Goal: Task Accomplishment & Management: Use online tool/utility

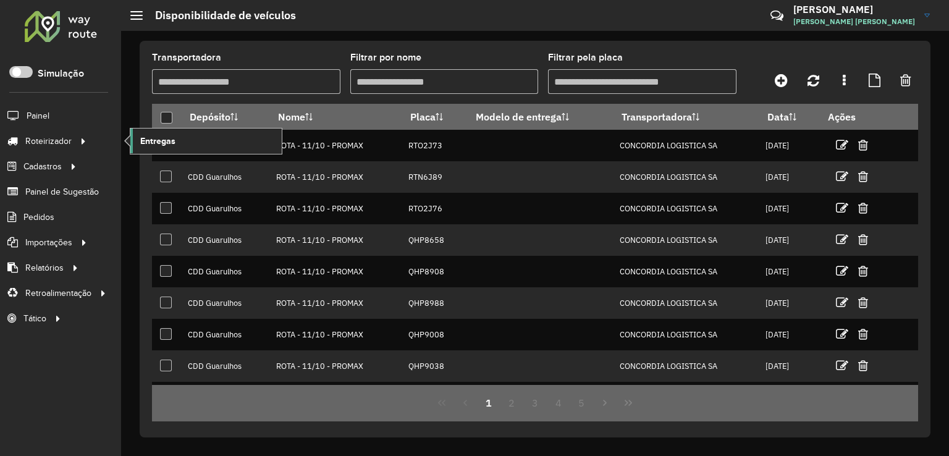
click at [193, 136] on link "Entregas" at bounding box center [205, 140] width 151 height 25
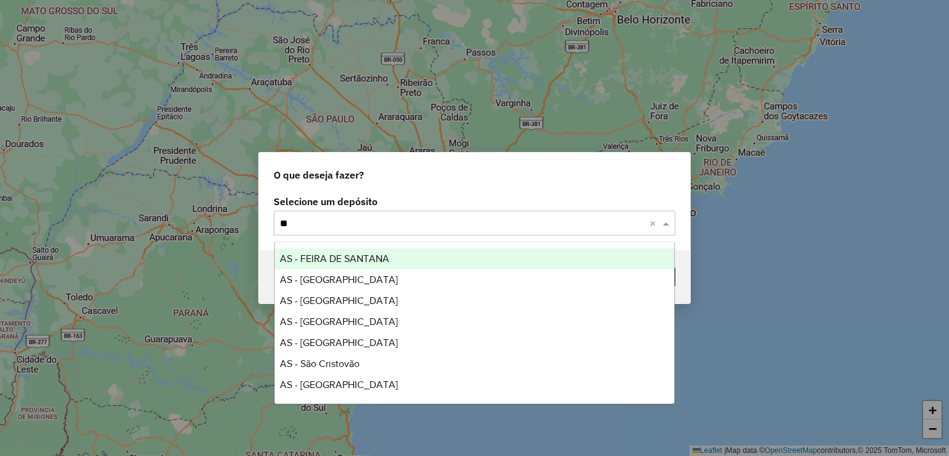
type input "***"
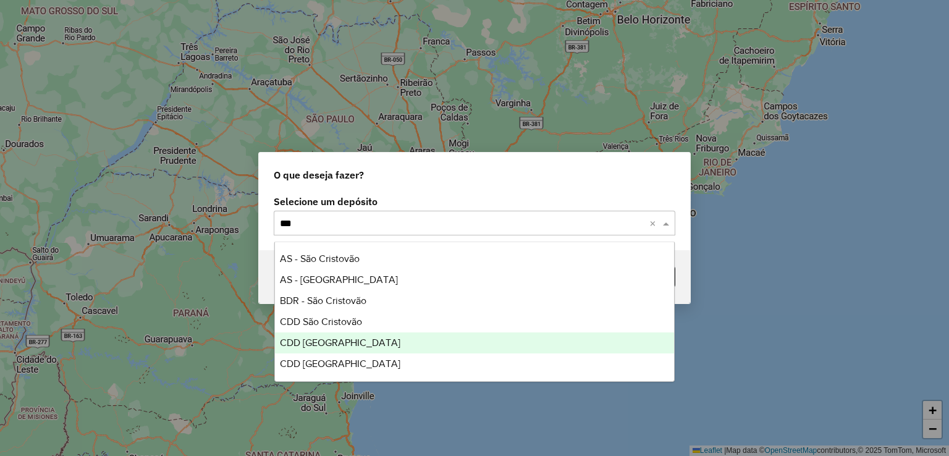
click at [378, 374] on ng-dropdown-panel "AS - São Cristovão AS - São José dos Campos BDR - São Cristovão CDD São Cristov…" at bounding box center [474, 311] width 401 height 140
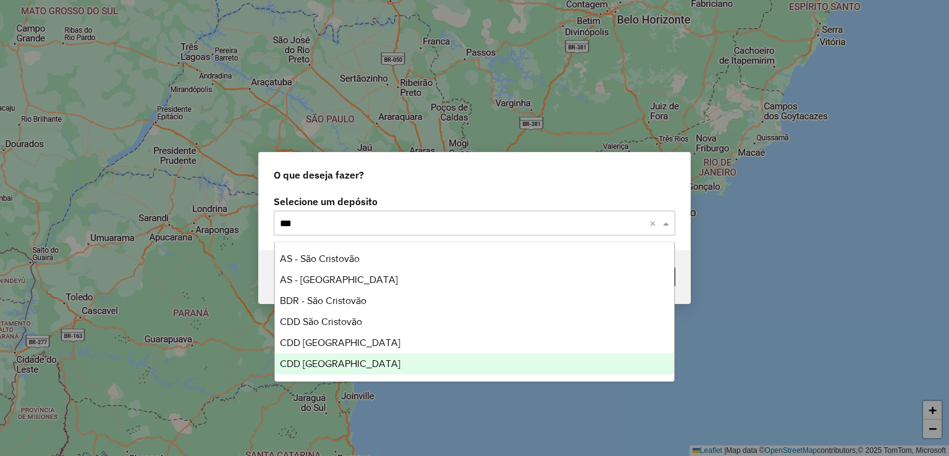
click at [380, 364] on div "CDD [GEOGRAPHIC_DATA]" at bounding box center [475, 363] width 400 height 21
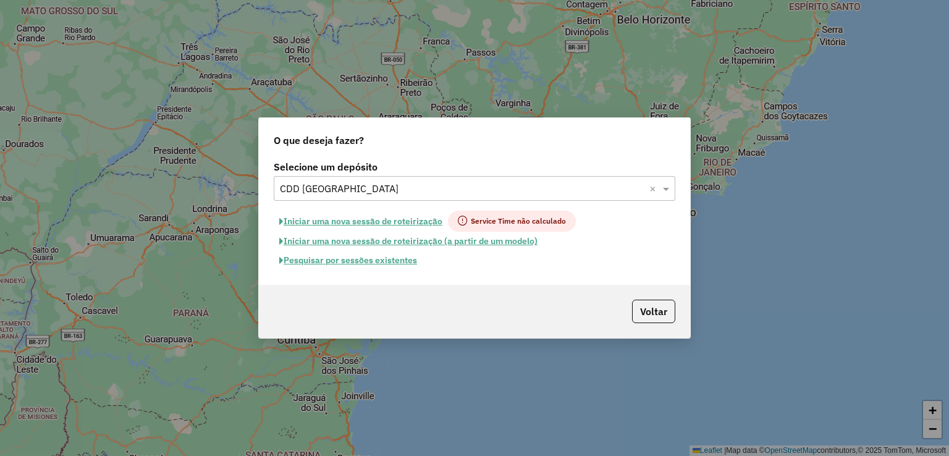
click at [400, 258] on button "Pesquisar por sessões existentes" at bounding box center [348, 260] width 149 height 19
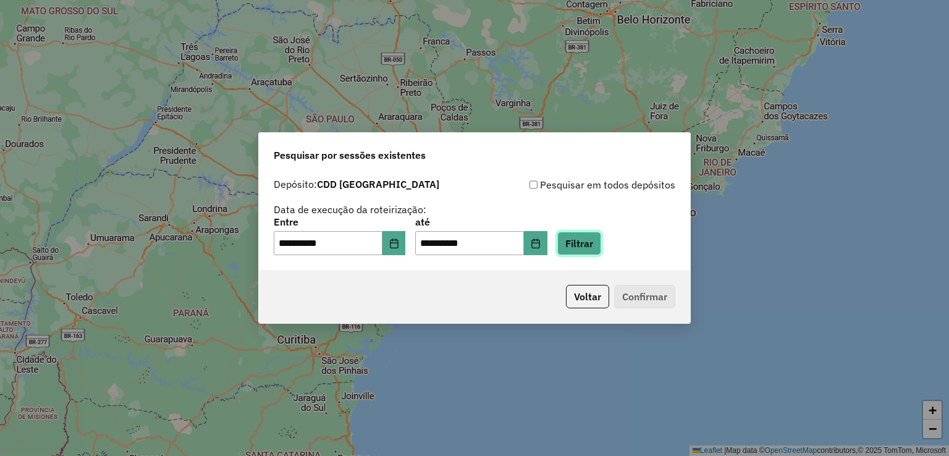
click at [601, 243] on button "Filtrar" at bounding box center [579, 243] width 44 height 23
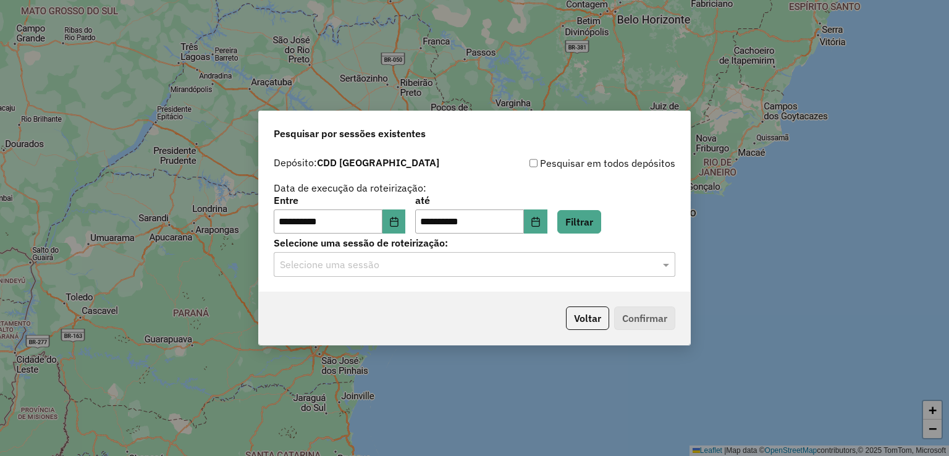
click at [408, 262] on input "text" at bounding box center [462, 265] width 364 height 15
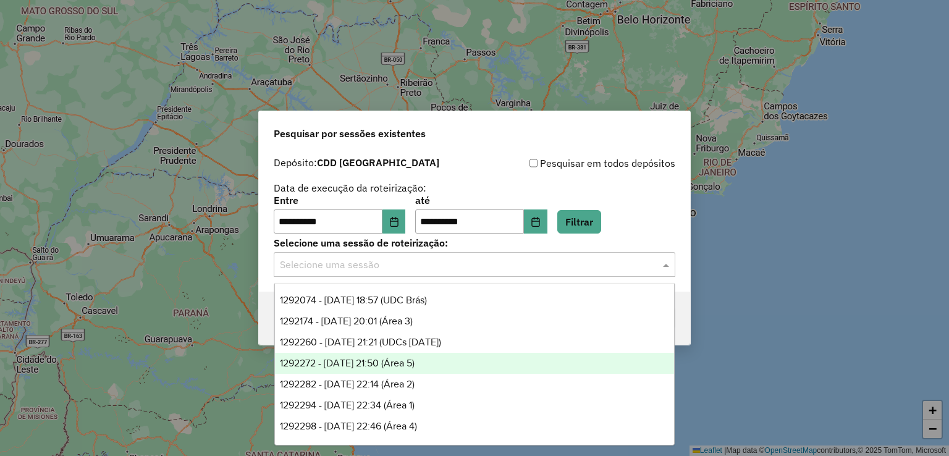
click at [439, 364] on div "1292272 - 10/10/2025 21:50 (Área 5)" at bounding box center [475, 363] width 400 height 21
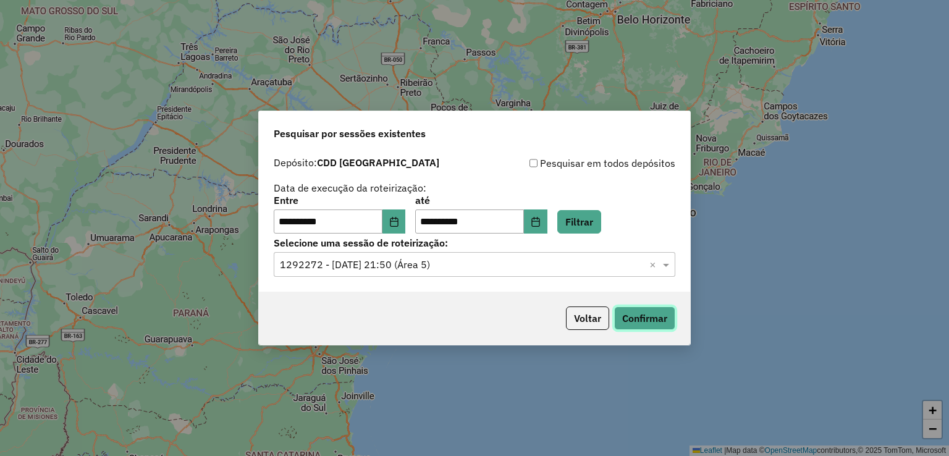
click at [648, 315] on button "Confirmar" at bounding box center [644, 317] width 61 height 23
click at [356, 270] on input "text" at bounding box center [462, 265] width 364 height 15
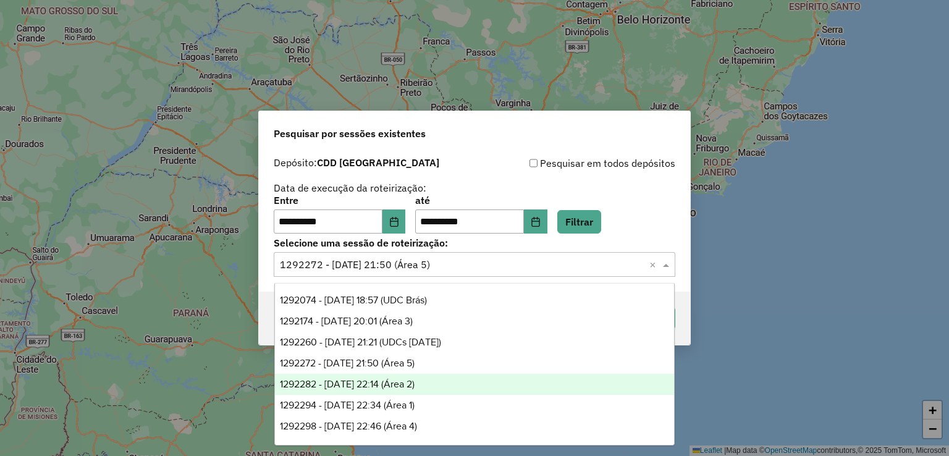
click at [414, 386] on span "1292282 - 10/10/2025 22:14 (Área 2)" at bounding box center [347, 384] width 135 height 10
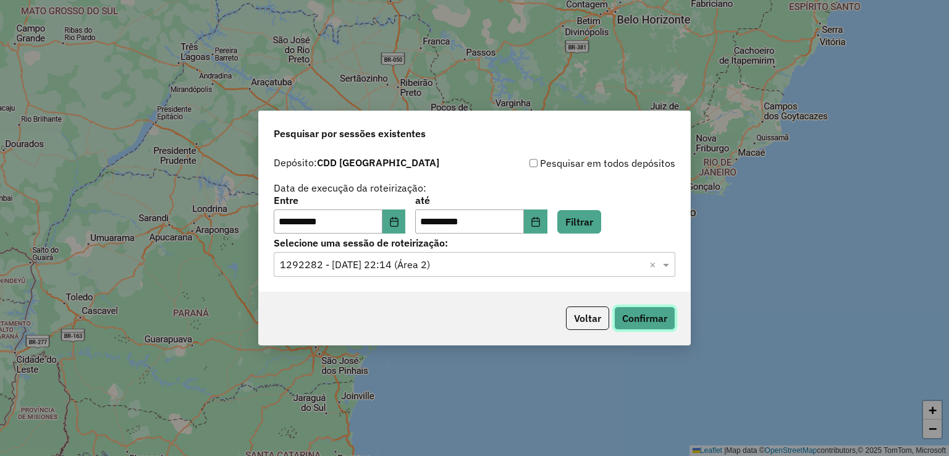
click at [653, 317] on button "Confirmar" at bounding box center [644, 317] width 61 height 23
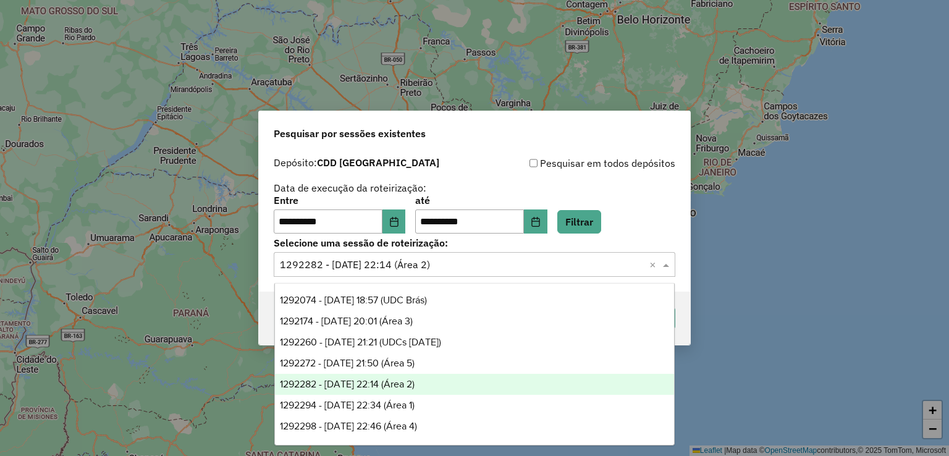
click at [477, 258] on input "text" at bounding box center [462, 265] width 364 height 15
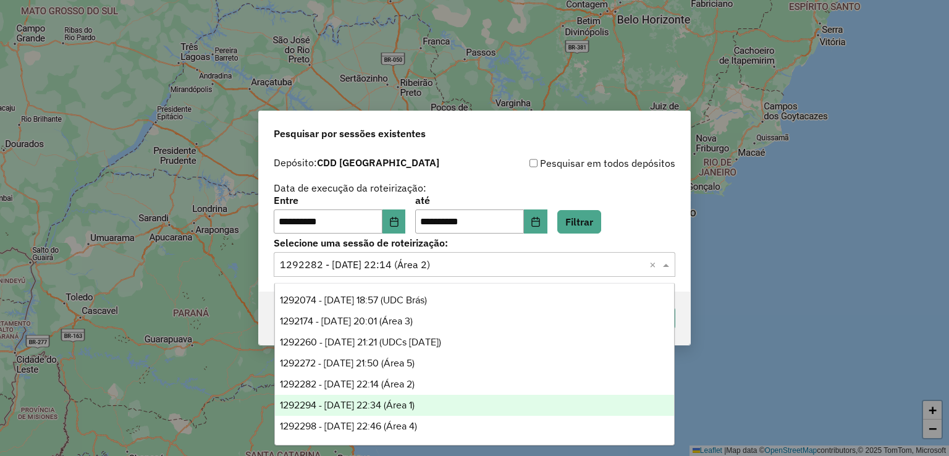
click at [428, 396] on div "1292294 - 10/10/2025 22:34 (Área 1)" at bounding box center [475, 405] width 400 height 21
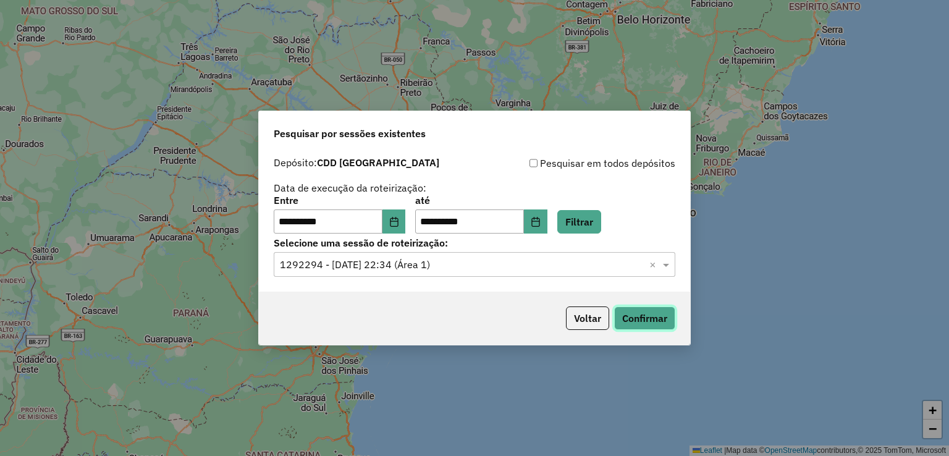
click at [655, 308] on button "Confirmar" at bounding box center [644, 317] width 61 height 23
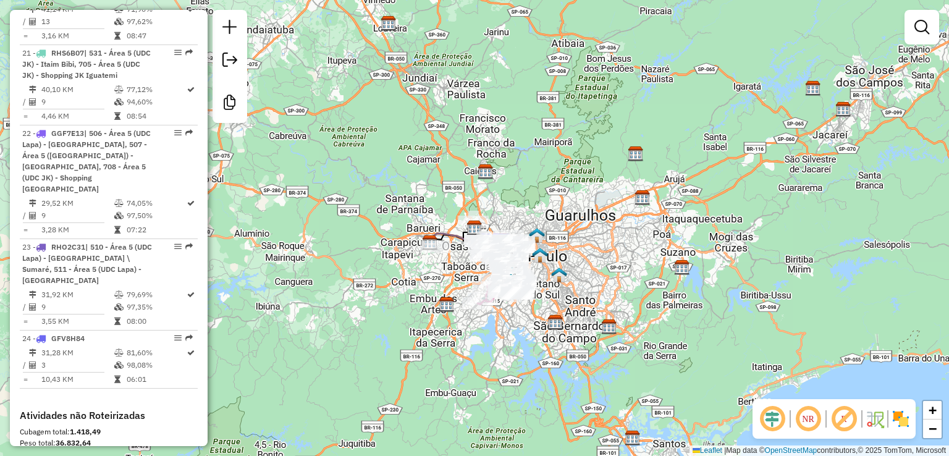
scroll to position [2342, 0]
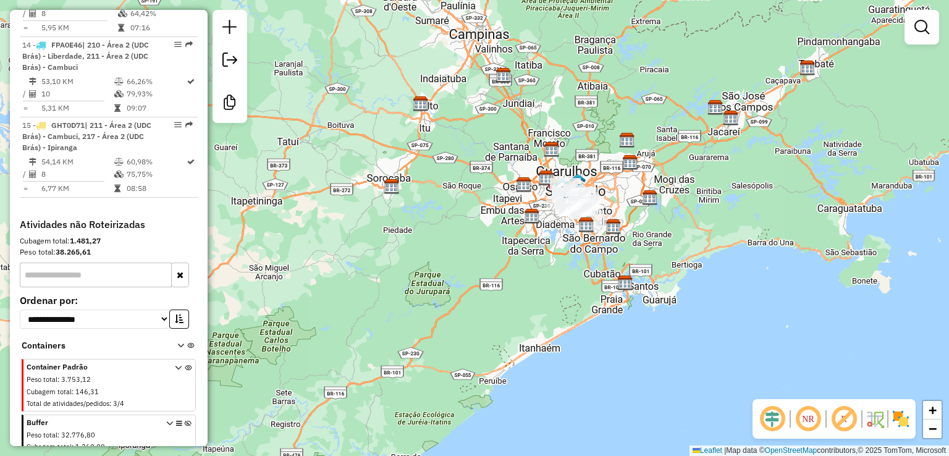
scroll to position [1597, 0]
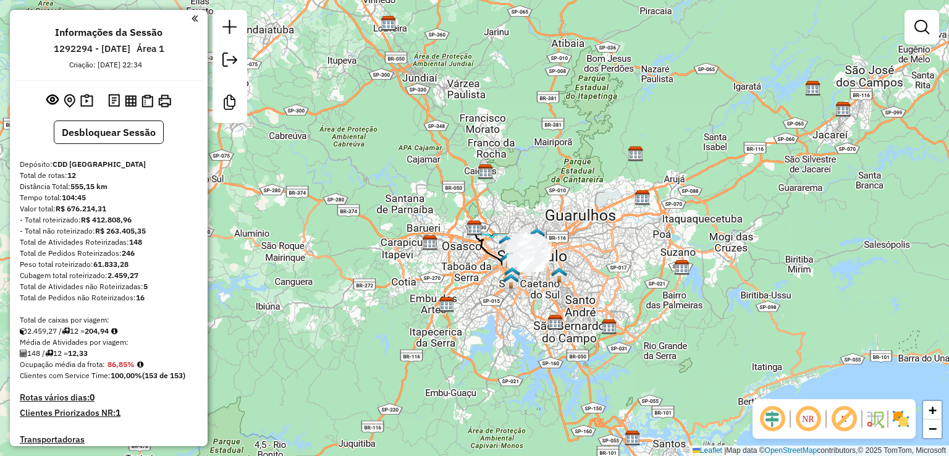
click at [778, 418] on em at bounding box center [772, 419] width 30 height 30
click at [842, 416] on em at bounding box center [844, 419] width 30 height 30
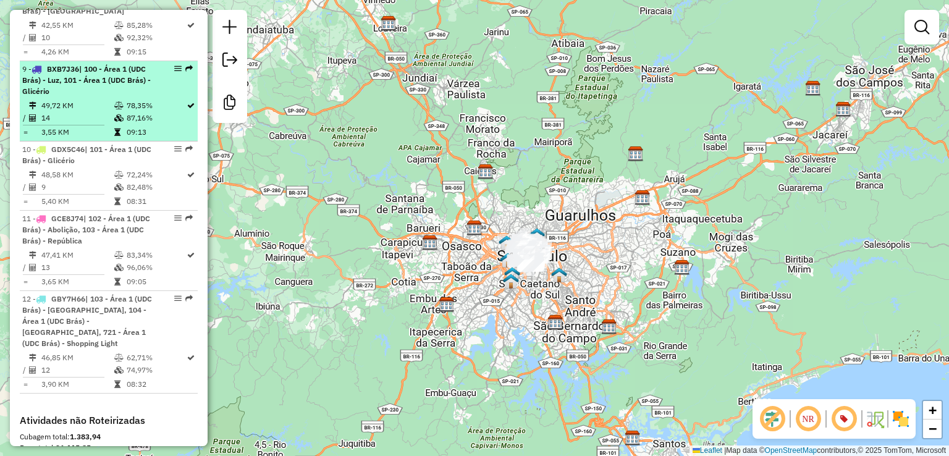
scroll to position [1375, 0]
